Goal: Answer question/provide support: Share knowledge or assist other users

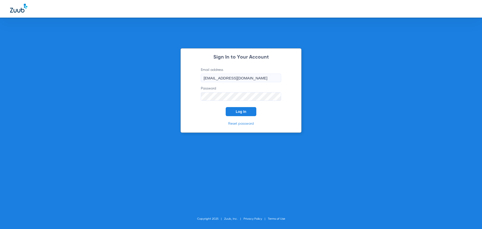
click at [239, 110] on span "Log In" at bounding box center [241, 111] width 11 height 4
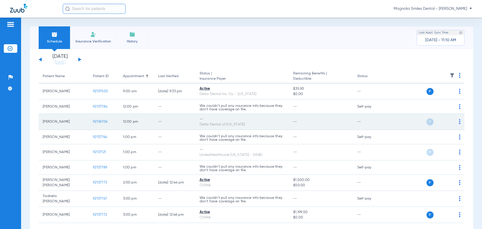
scroll to position [24, 0]
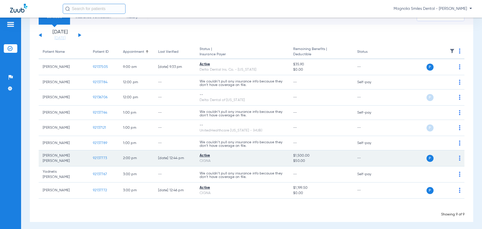
click at [99, 157] on span "92137773" at bounding box center [100, 158] width 14 height 4
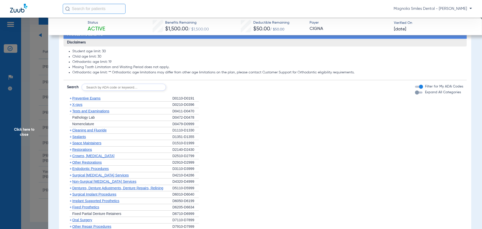
scroll to position [352, 0]
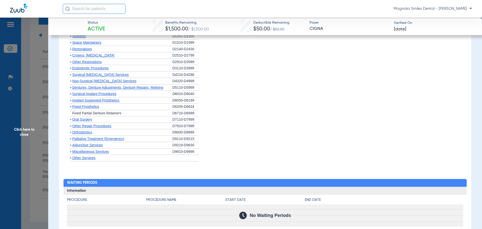
click at [80, 134] on span "Orthodontics" at bounding box center [82, 132] width 20 height 4
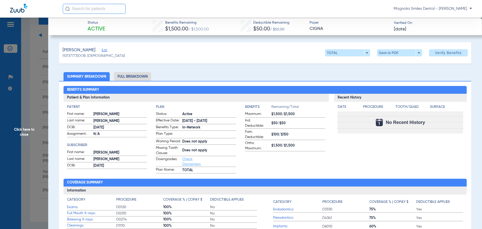
scroll to position [75, 0]
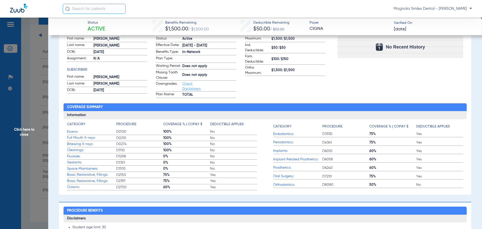
click at [278, 187] on span "Orthodontics:" at bounding box center [297, 184] width 49 height 5
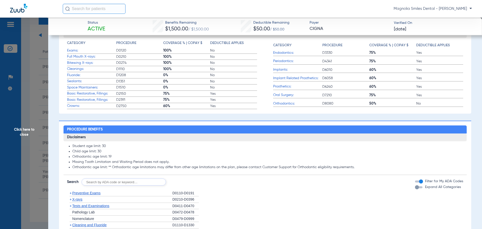
scroll to position [176, 0]
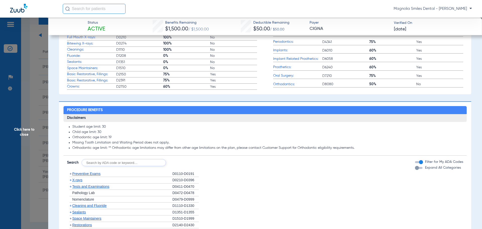
click at [111, 166] on input "text" at bounding box center [124, 162] width 84 height 7
type input "D8080"
click at [178, 165] on button "Search" at bounding box center [185, 162] width 20 height 7
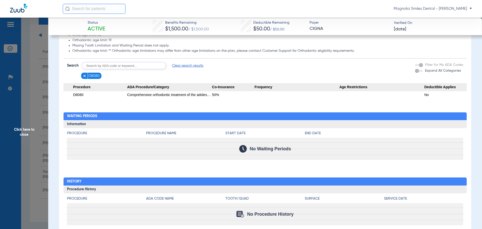
scroll to position [290, 0]
